Goal: Task Accomplishment & Management: Use online tool/utility

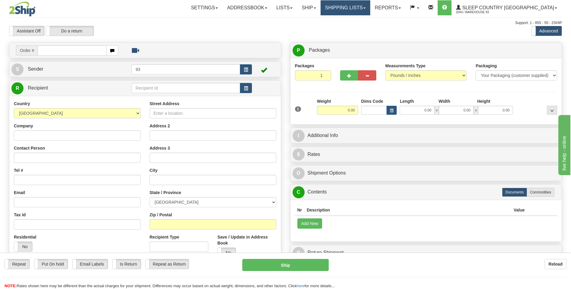
click at [370, 7] on link "Shipping lists" at bounding box center [345, 7] width 50 height 15
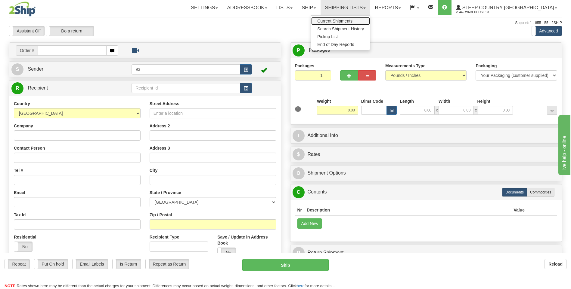
click at [352, 20] on span "Current Shipments" at bounding box center [334, 21] width 35 height 5
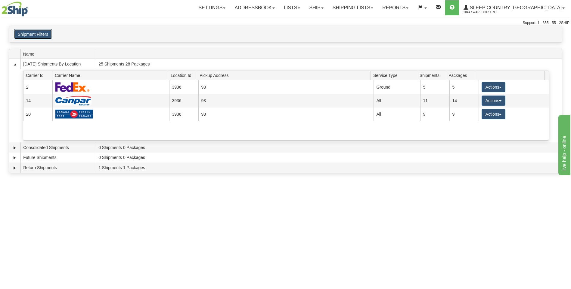
click at [33, 30] on button "Shipment Filters" at bounding box center [33, 34] width 38 height 10
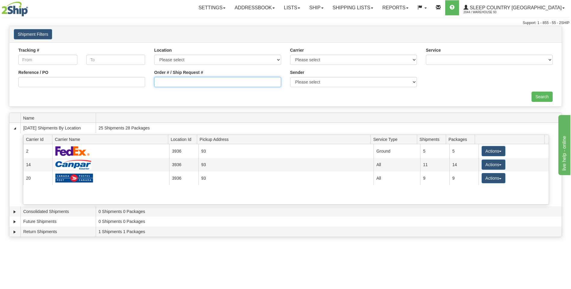
click at [177, 85] on input "Order # / Ship Request #" at bounding box center [217, 82] width 127 height 10
type input "9000I061966"
click at [533, 98] on input "Search" at bounding box center [541, 97] width 21 height 10
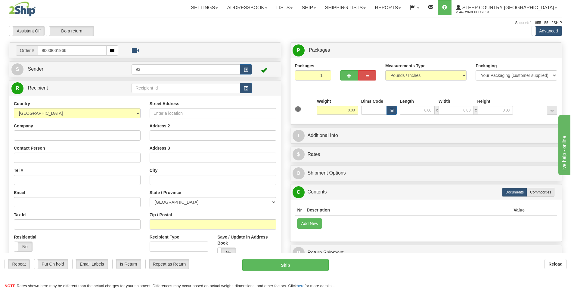
type input "9000I061966"
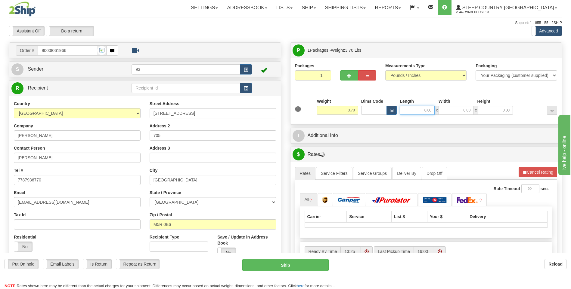
drag, startPoint x: 422, startPoint y: 113, endPoint x: 460, endPoint y: 111, distance: 37.9
click at [460, 111] on div "0.00 x 0.00 x 0.00" at bounding box center [455, 110] width 113 height 9
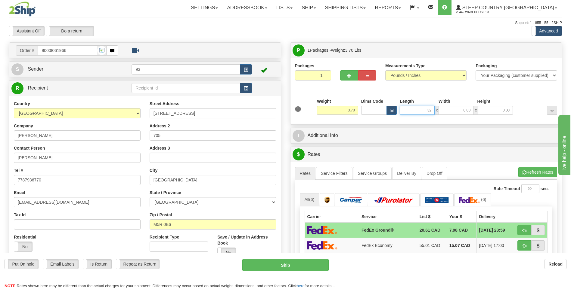
type input "32.00"
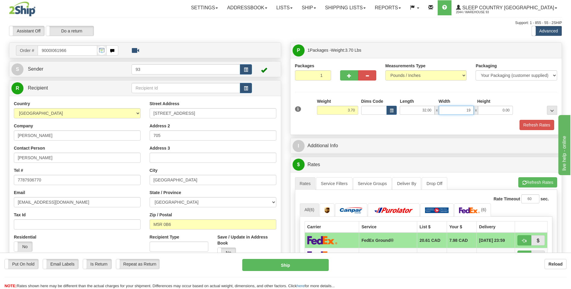
type input "19.00"
type input "6.00"
click at [531, 125] on button "Refresh Rates" at bounding box center [536, 125] width 35 height 10
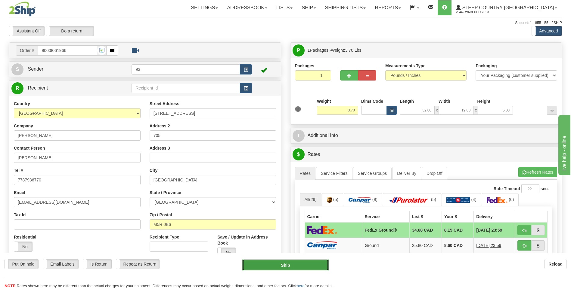
click at [290, 264] on button "Ship" at bounding box center [285, 265] width 86 height 12
type input "92"
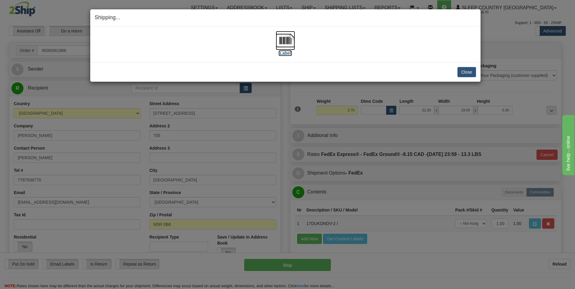
click at [280, 42] on img at bounding box center [285, 40] width 19 height 19
click at [470, 74] on button "Close" at bounding box center [466, 72] width 19 height 10
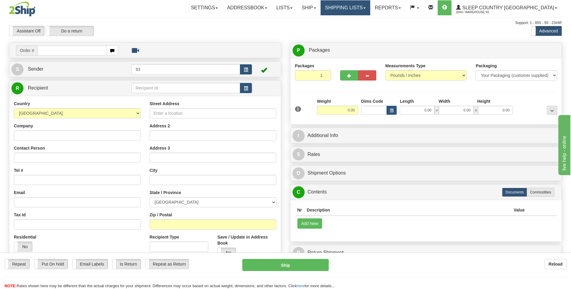
click at [370, 5] on link "Shipping lists" at bounding box center [345, 7] width 50 height 15
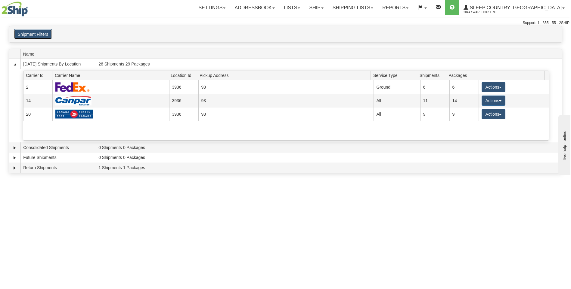
click at [23, 36] on button "Shipment Filters" at bounding box center [33, 34] width 38 height 10
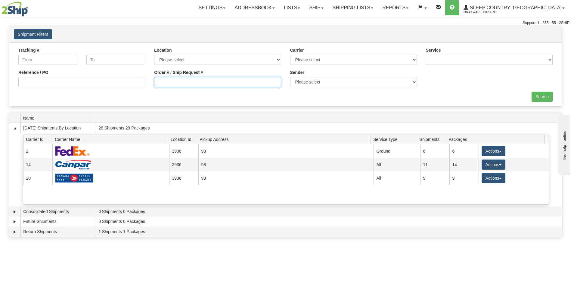
drag, startPoint x: 203, startPoint y: 83, endPoint x: 208, endPoint y: 82, distance: 4.9
click at [203, 83] on input "Order # / Ship Request #" at bounding box center [217, 82] width 127 height 10
type input "9000I061589"
click at [546, 93] on input "Search" at bounding box center [541, 97] width 21 height 10
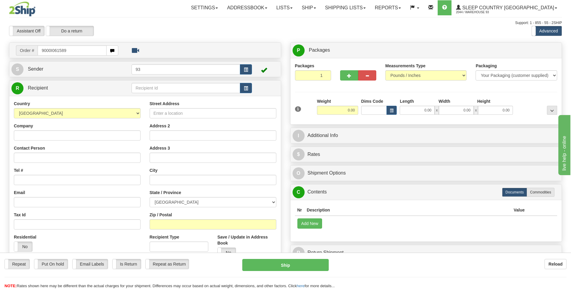
type input "9000I061589"
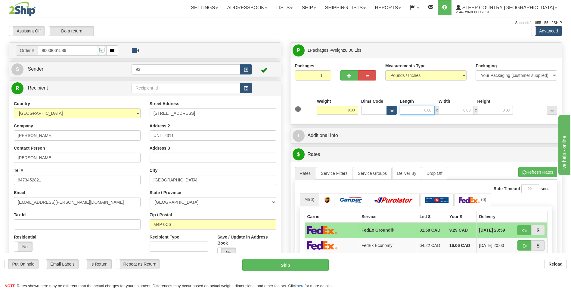
drag, startPoint x: 421, startPoint y: 112, endPoint x: 446, endPoint y: 112, distance: 24.7
click at [446, 112] on div "0.00 x 0.00 x 0.00" at bounding box center [455, 110] width 113 height 9
type input "18.00"
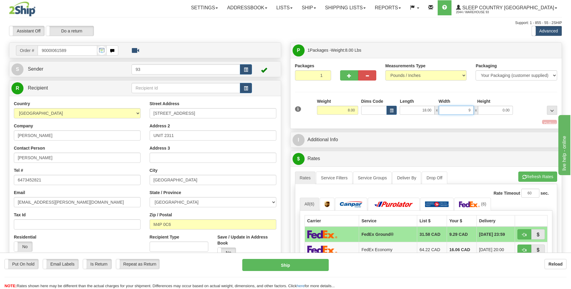
type input "9.00"
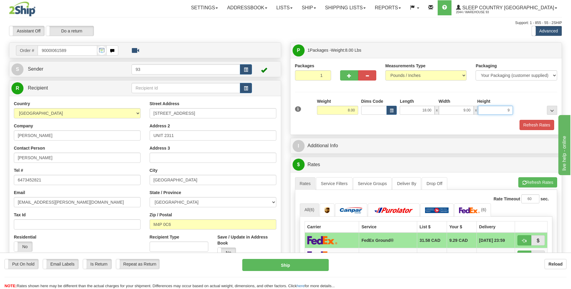
type input "9.00"
click at [534, 124] on button "Refresh Rates" at bounding box center [536, 125] width 35 height 10
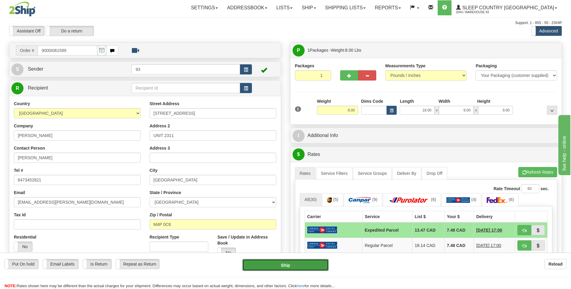
click at [313, 266] on button "Ship" at bounding box center [285, 265] width 86 height 12
type input "DOM.EP"
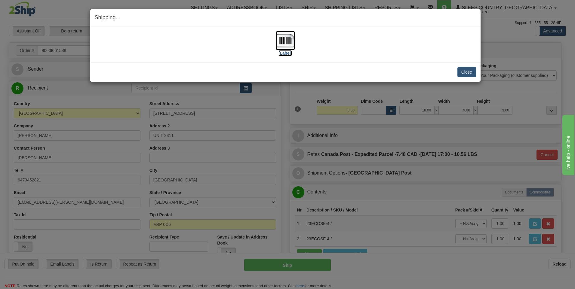
click at [289, 43] on img at bounding box center [285, 40] width 19 height 19
click at [468, 73] on button "Close" at bounding box center [466, 72] width 19 height 10
